Goal: Information Seeking & Learning: Find specific fact

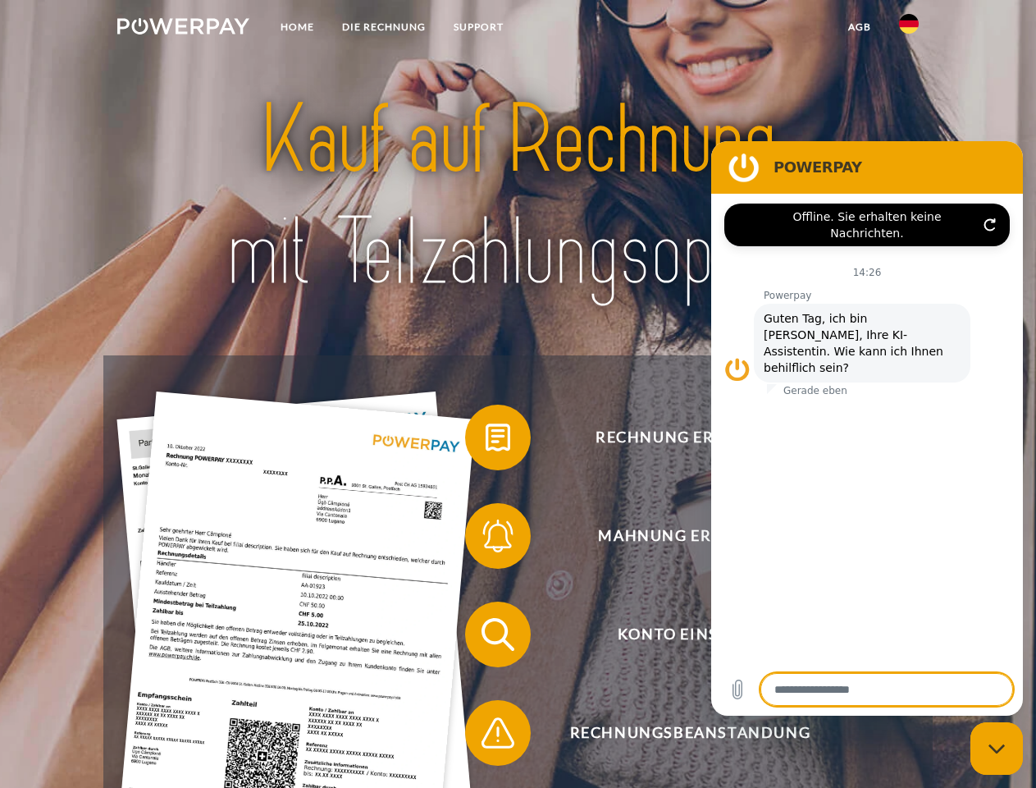
click at [183, 29] on img at bounding box center [183, 26] width 132 height 16
click at [909, 29] on img at bounding box center [909, 24] width 20 height 20
click at [859, 27] on link "agb" at bounding box center [860, 27] width 51 height 30
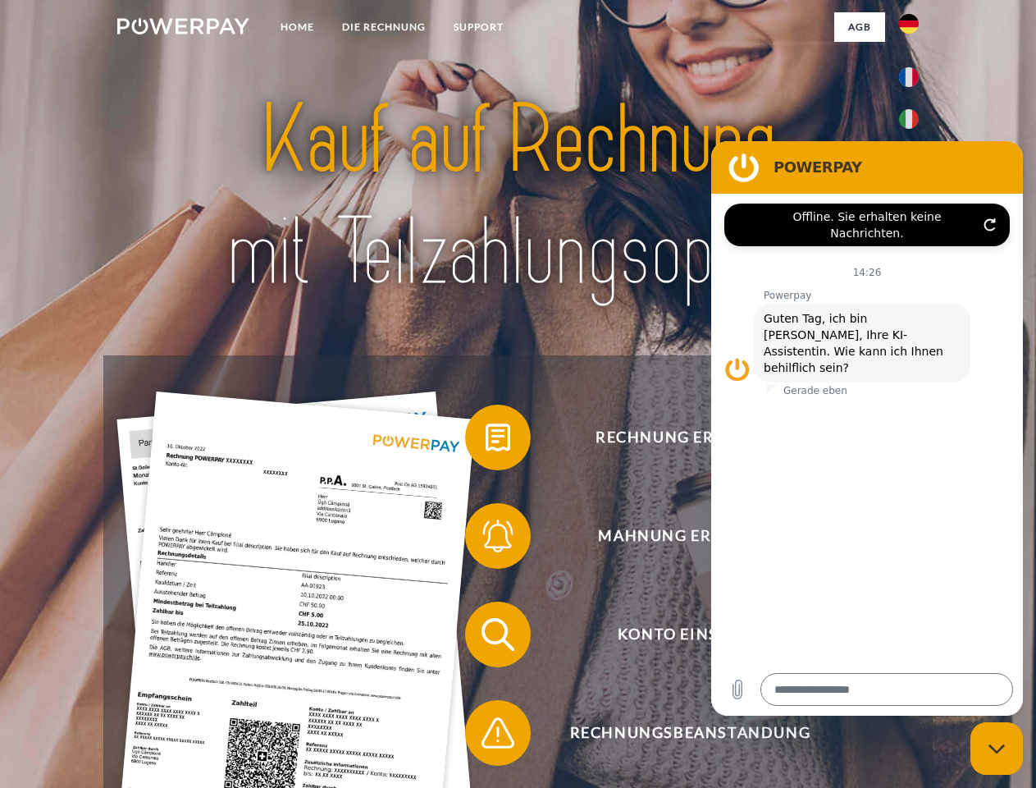
click at [486, 441] on span at bounding box center [473, 437] width 82 height 82
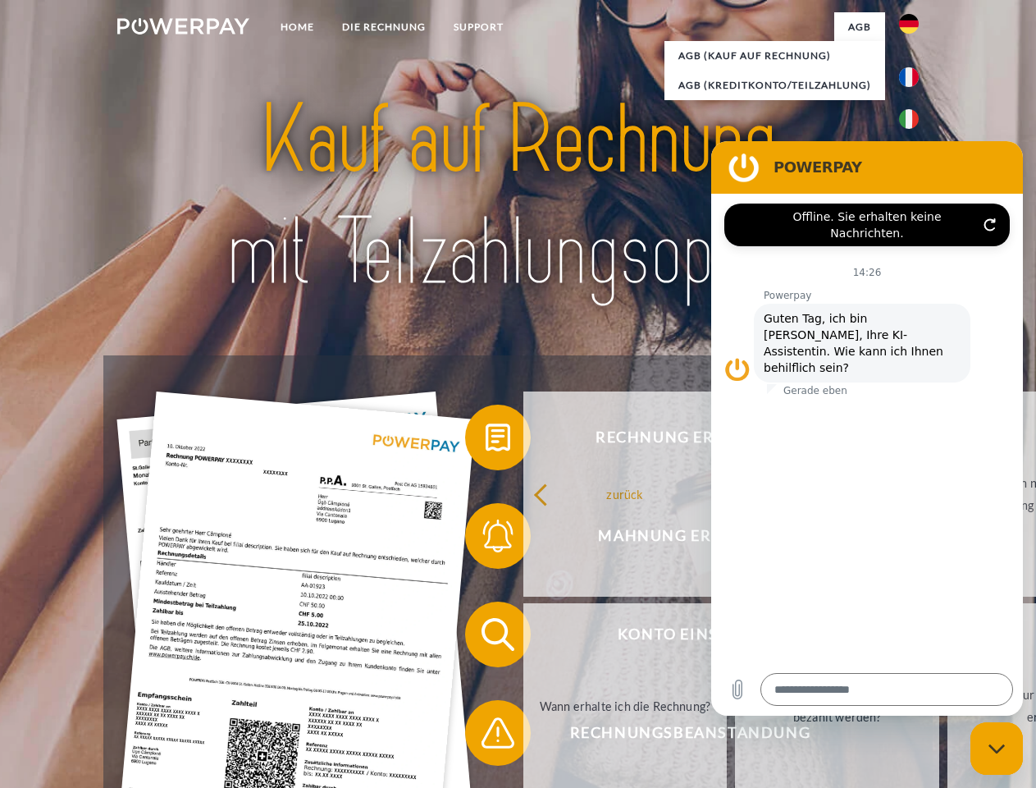
click at [486, 539] on span at bounding box center [473, 536] width 82 height 82
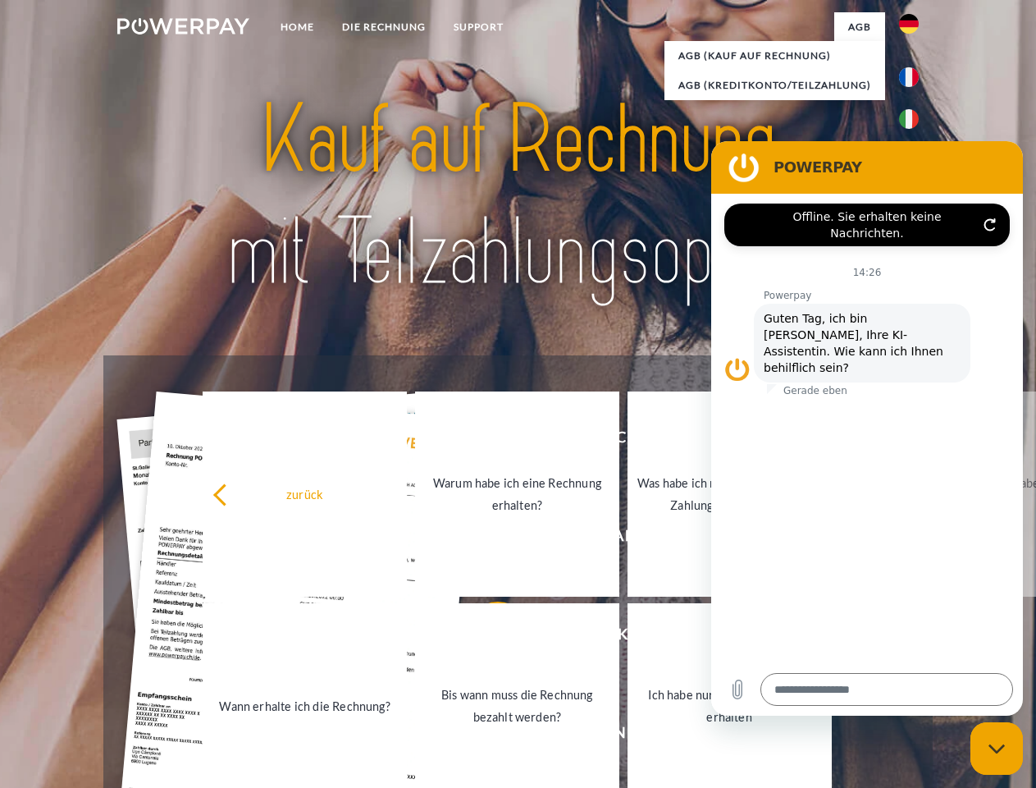
click at [486, 638] on link "Bis wann muss die Rechnung bezahlt werden?" at bounding box center [517, 705] width 204 height 205
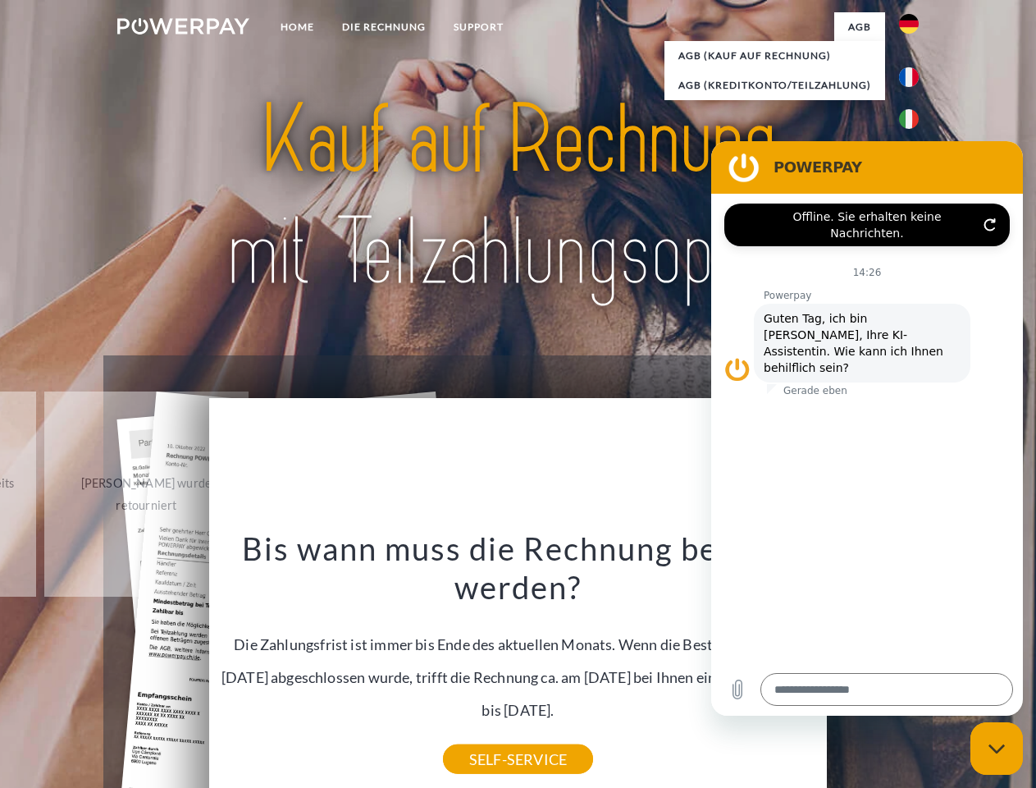
click at [486, 736] on div "Bis wann muss die Rechnung bezahlt werden? Die Zahlungsfrist ist immer bis Ende…" at bounding box center [518, 643] width 599 height 231
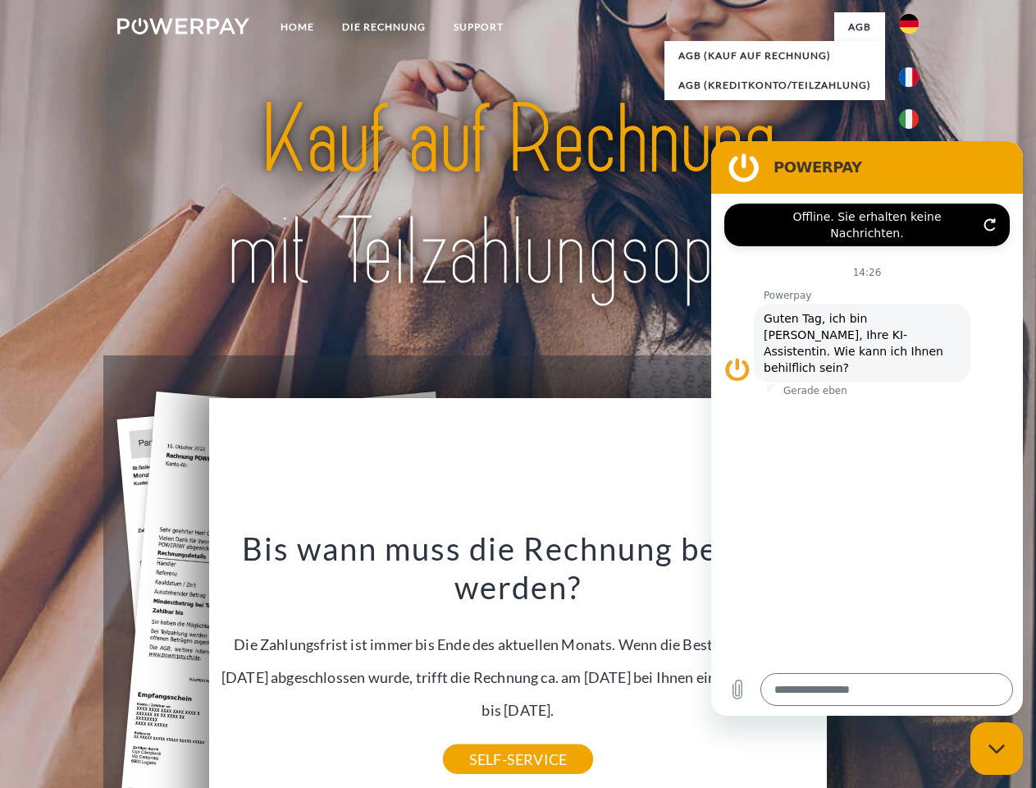
click at [997, 748] on icon "Messaging-Fenster schließen" at bounding box center [997, 748] width 17 height 11
type textarea "*"
